Goal: Task Accomplishment & Management: Use online tool/utility

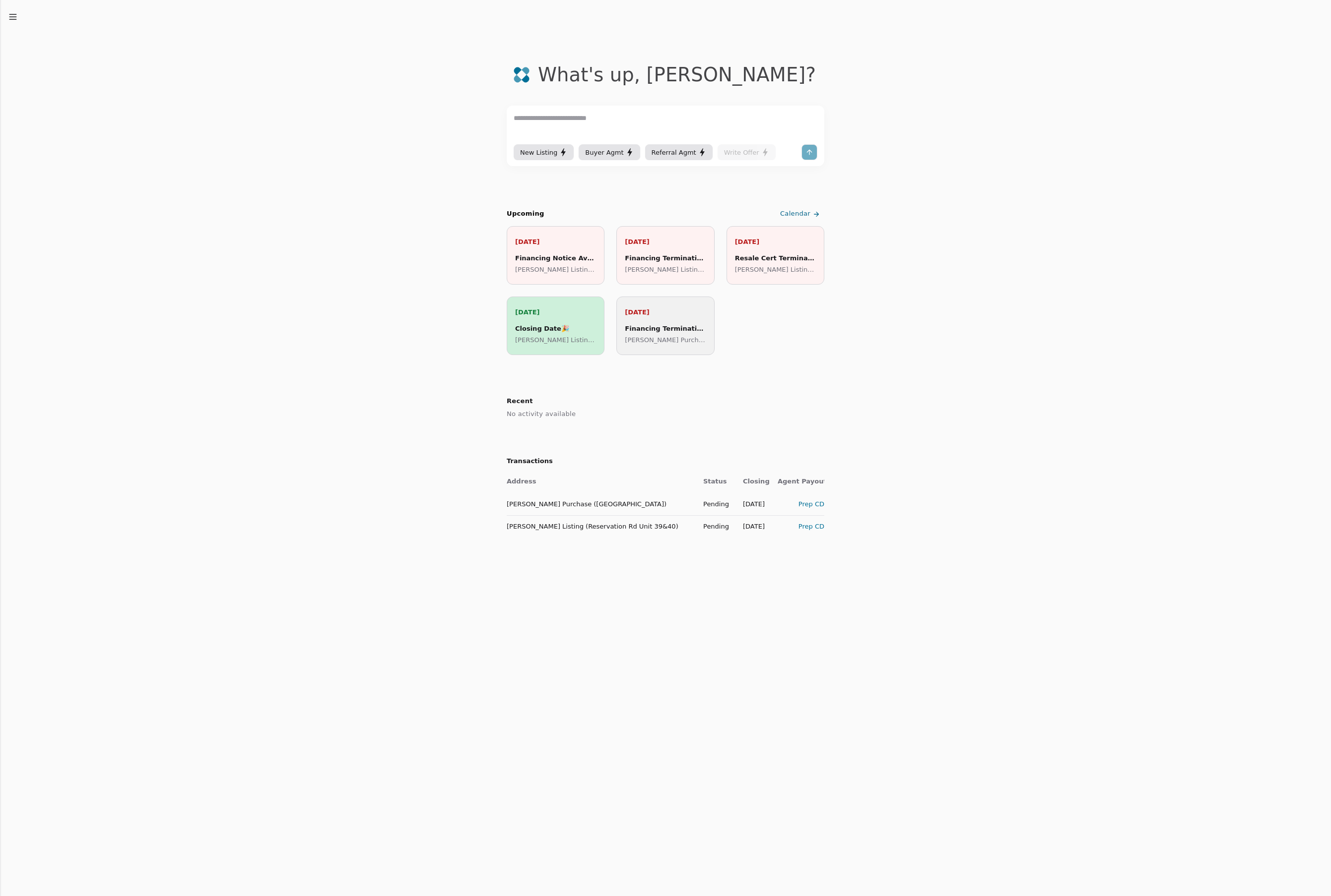
click at [810, 504] on div "Prep CD" at bounding box center [800, 504] width 47 height 10
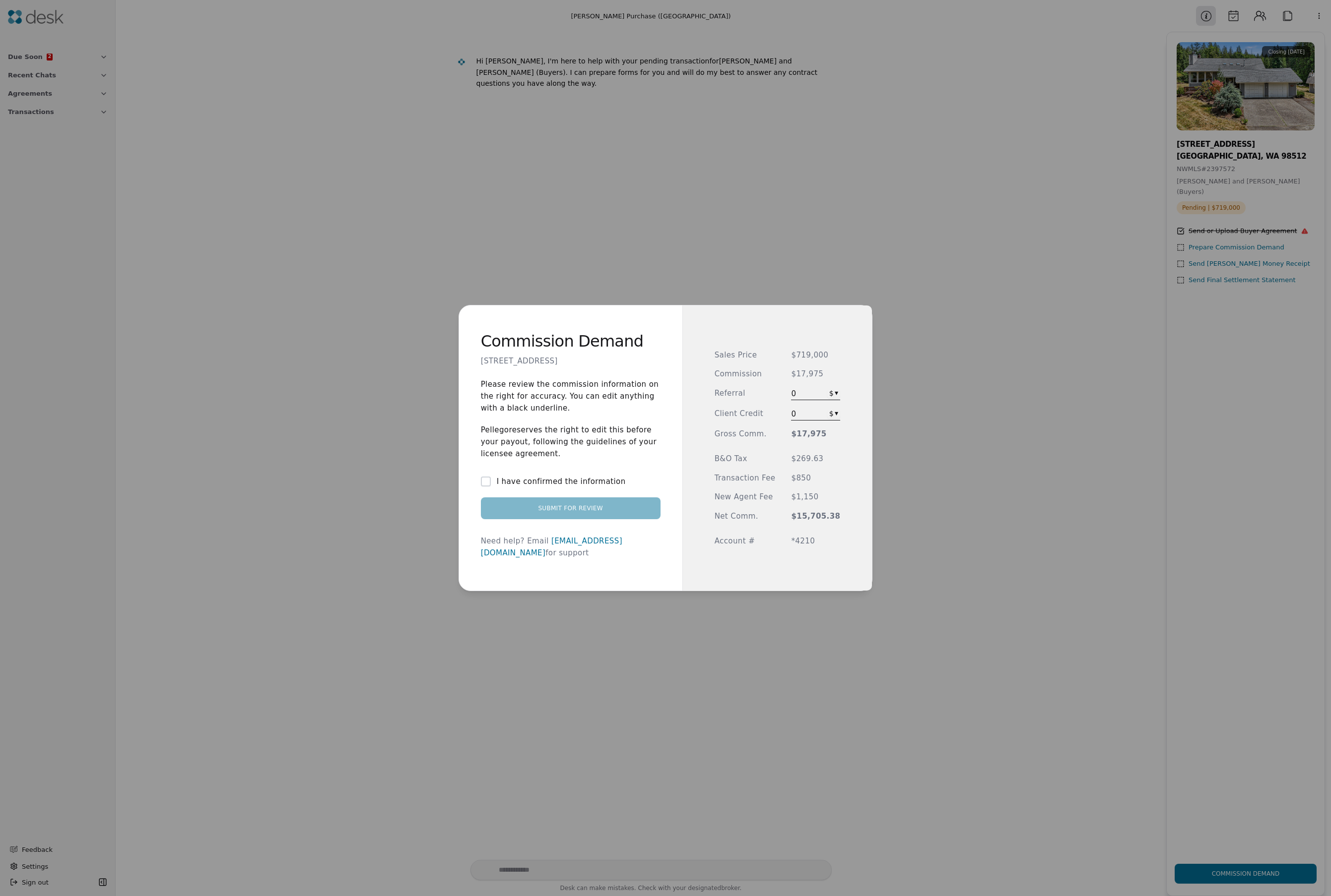
click at [497, 485] on div "I have confirmed the information" at bounding box center [570, 481] width 179 height 11
click at [491, 485] on button "I have confirmed the information" at bounding box center [485, 481] width 10 height 10
click at [563, 514] on button "Submit for Review" at bounding box center [570, 508] width 179 height 22
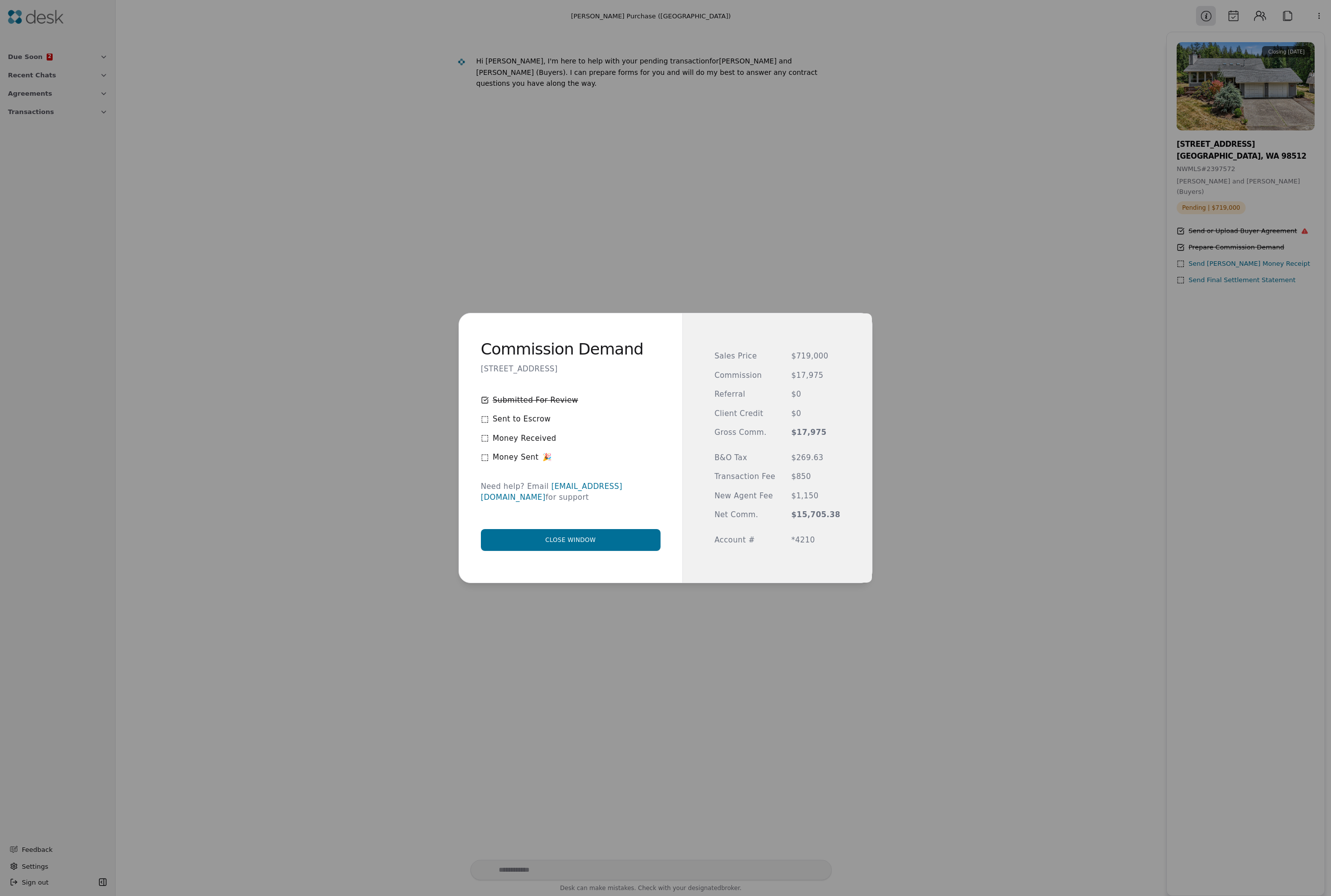
click at [576, 535] on button "Close window" at bounding box center [570, 540] width 179 height 22
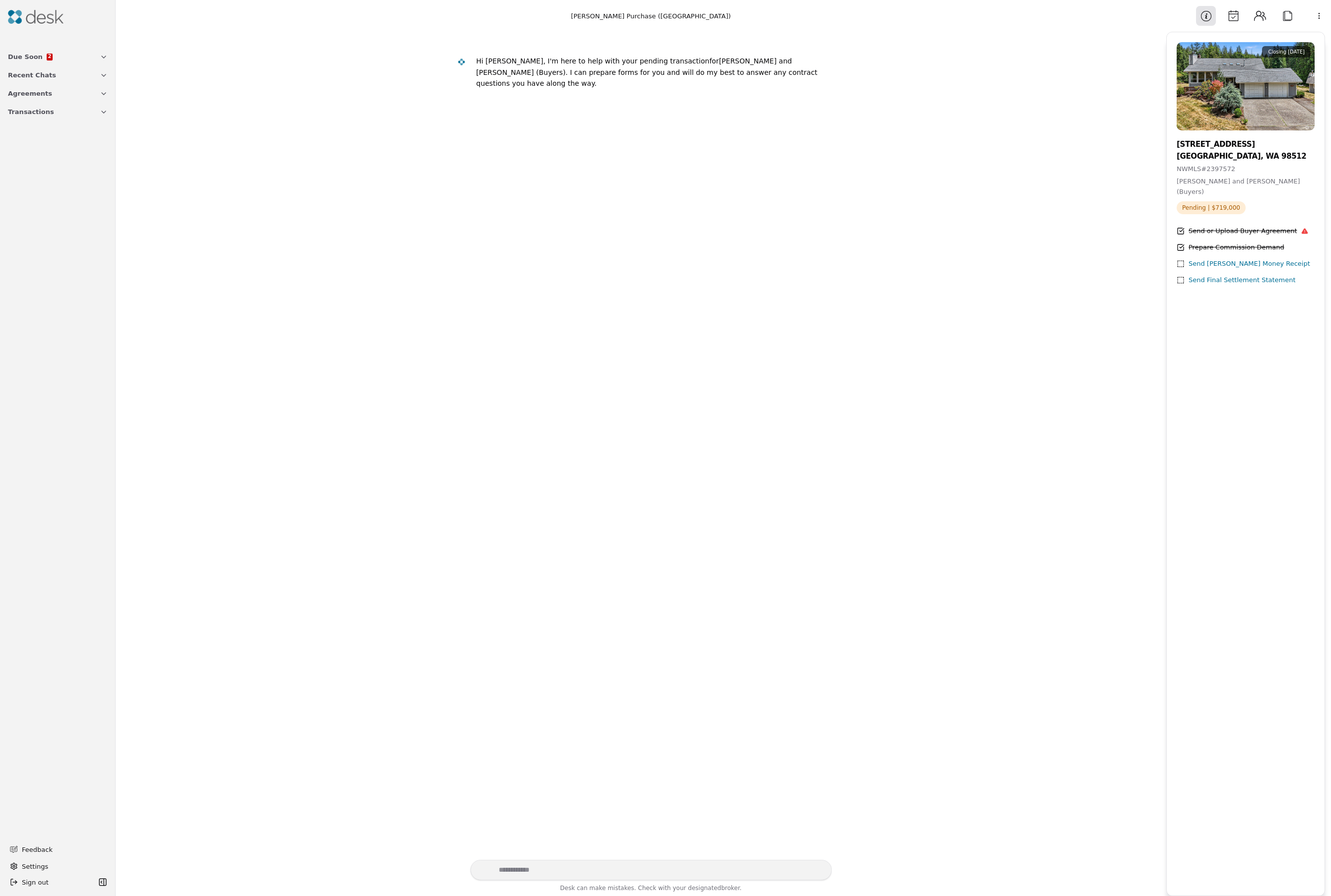
click at [31, 21] on img at bounding box center [35, 16] width 55 height 14
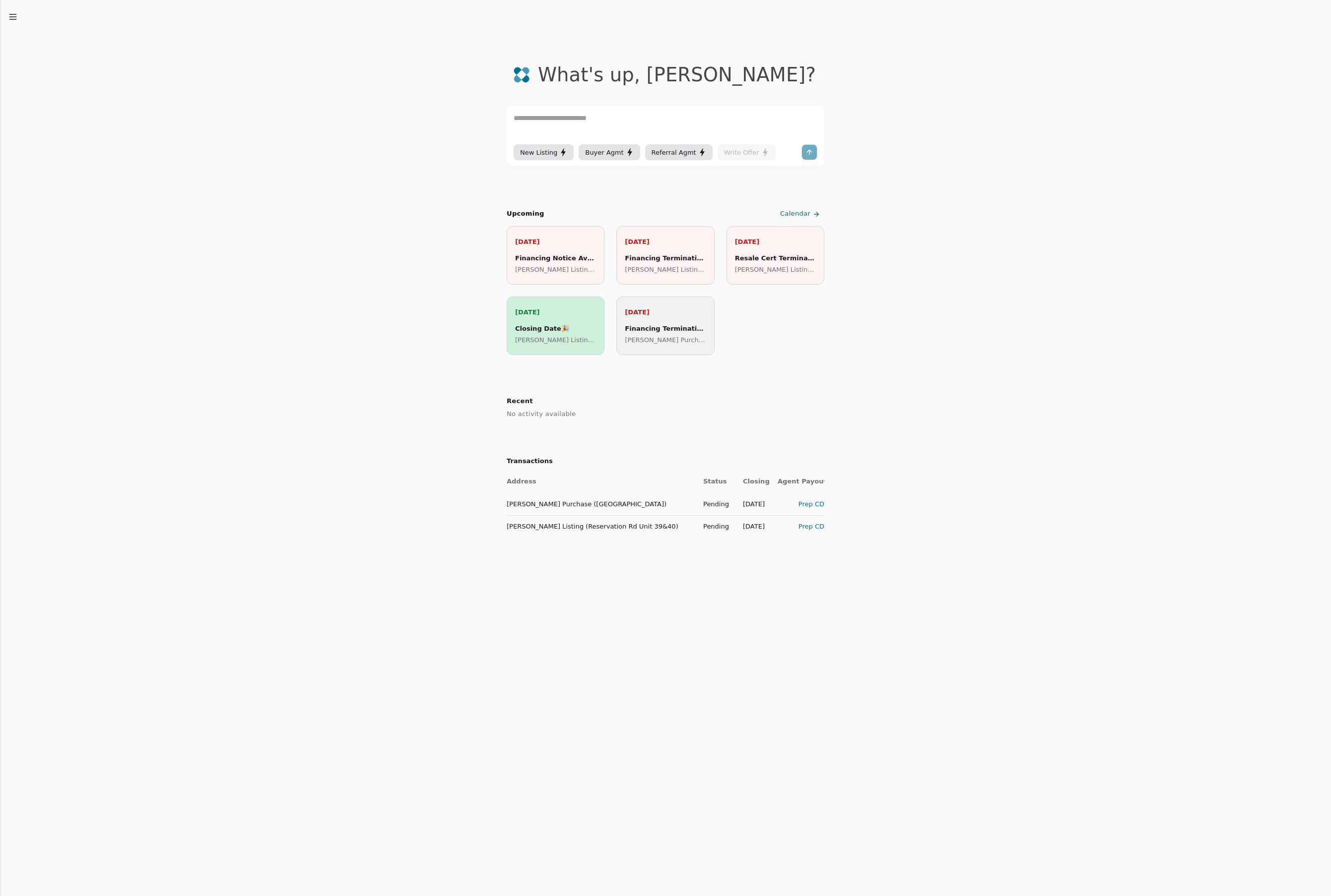
click at [812, 521] on div "Prep CD" at bounding box center [800, 526] width 47 height 10
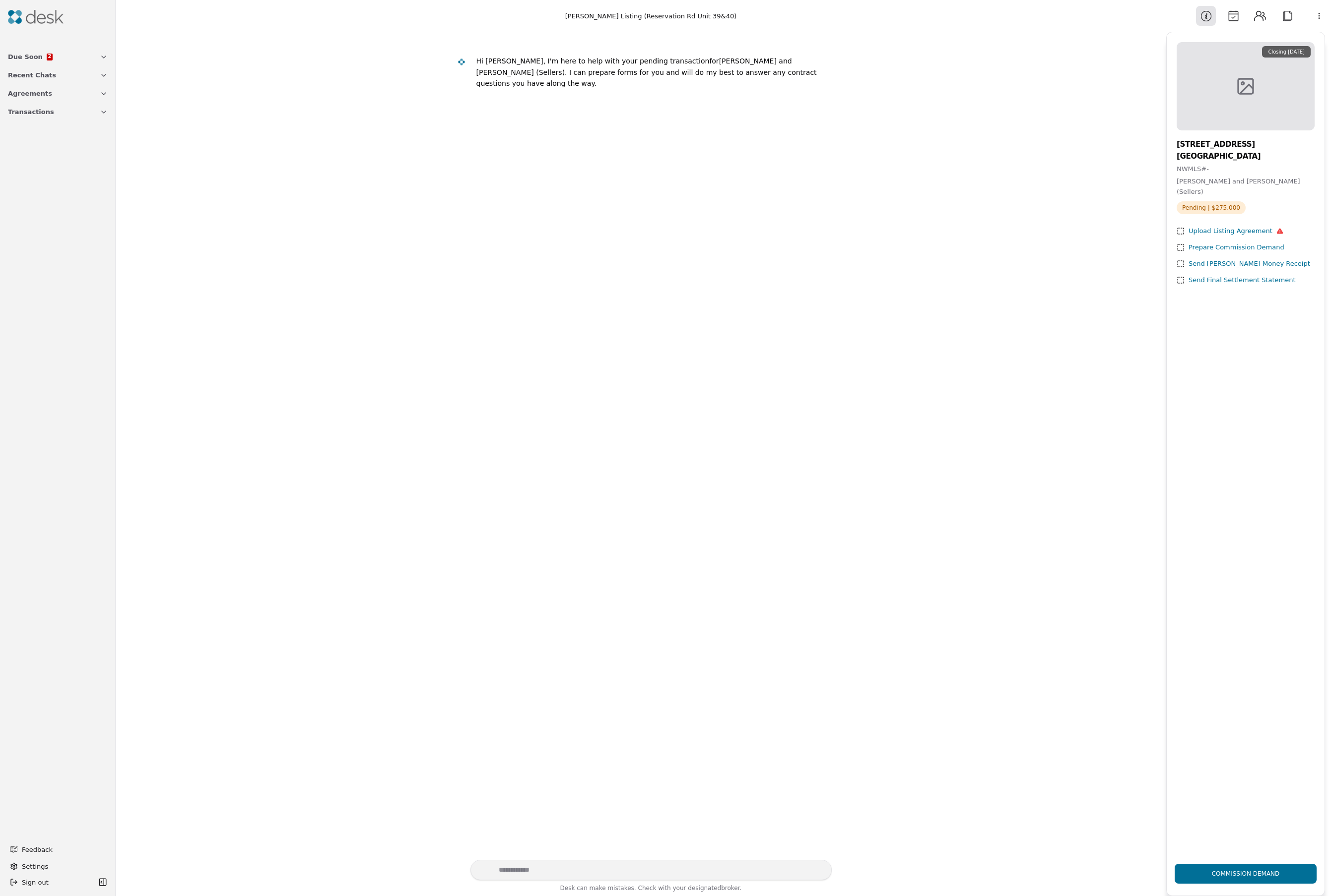
click at [966, 81] on div "Hi [PERSON_NAME], I'm here to help with your pending transaction for [PERSON_NA…" at bounding box center [641, 445] width 1038 height 828
